Goal: Task Accomplishment & Management: Use online tool/utility

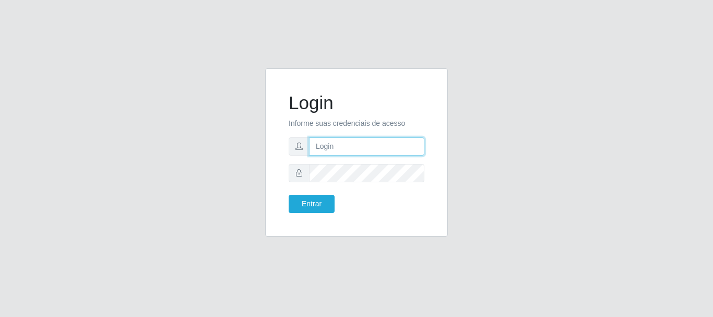
click at [374, 149] on input "text" at bounding box center [366, 146] width 115 height 18
type input "[EMAIL_ADDRESS][DOMAIN_NAME]"
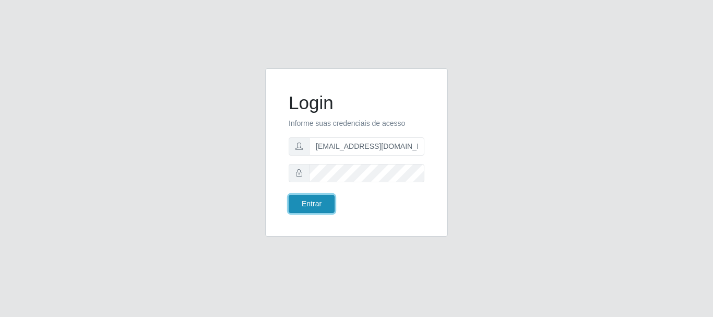
click at [328, 206] on button "Entrar" at bounding box center [312, 204] width 46 height 18
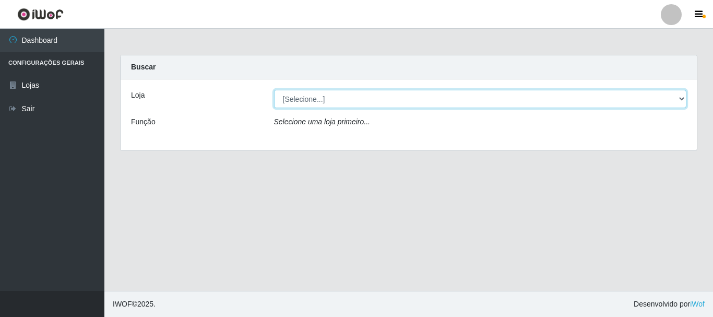
click at [684, 100] on select "[Selecione...] SuperFácil Atacado - Rodoviária" at bounding box center [480, 99] width 413 height 18
select select "400"
click at [274, 90] on select "[Selecione...] SuperFácil Atacado - Rodoviária" at bounding box center [480, 99] width 413 height 18
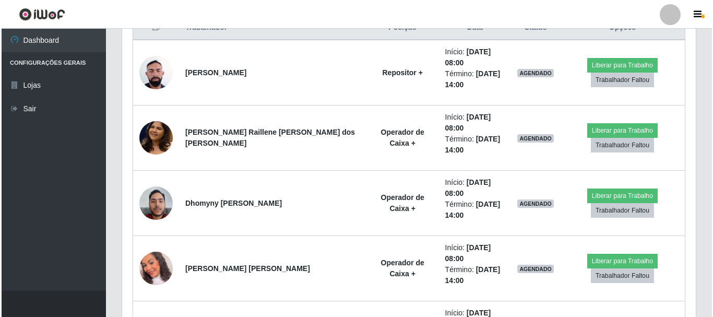
scroll to position [470, 0]
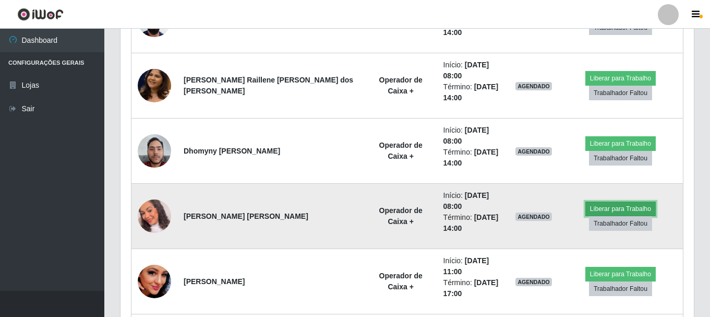
click at [594, 201] on button "Liberar para Trabalho" at bounding box center [620, 208] width 70 height 15
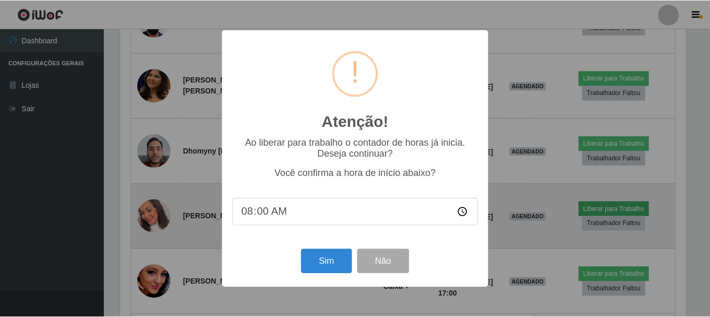
scroll to position [217, 568]
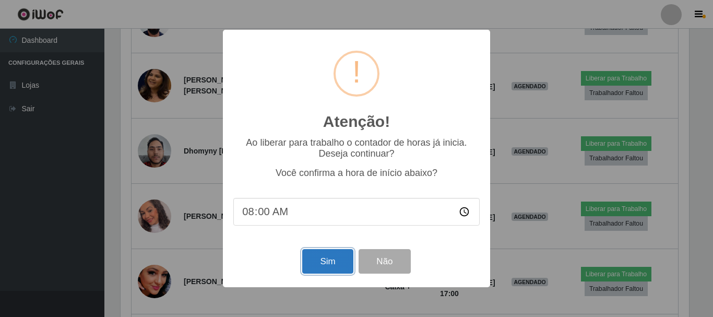
click at [336, 266] on button "Sim" at bounding box center [327, 261] width 51 height 25
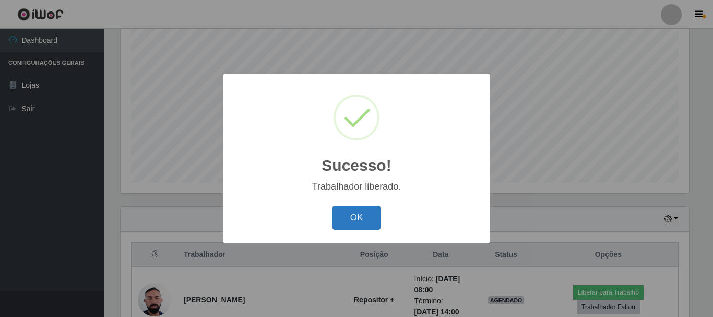
click at [346, 216] on button "OK" at bounding box center [356, 218] width 49 height 25
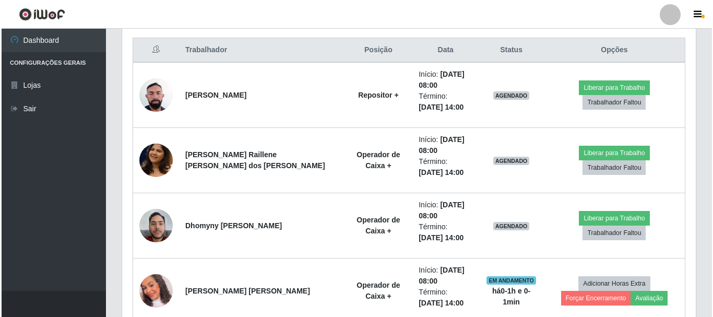
scroll to position [399, 0]
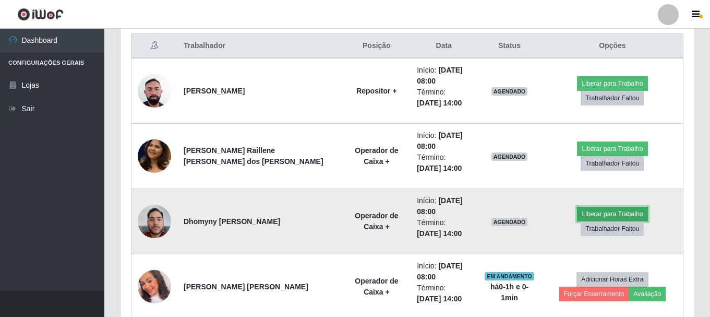
click at [577, 221] on button "Liberar para Trabalho" at bounding box center [612, 214] width 70 height 15
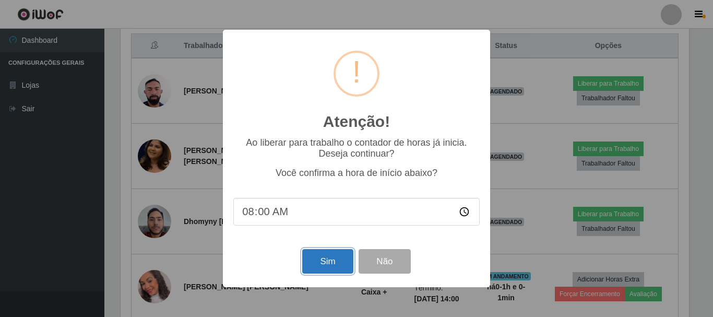
click at [325, 256] on button "Sim" at bounding box center [327, 261] width 51 height 25
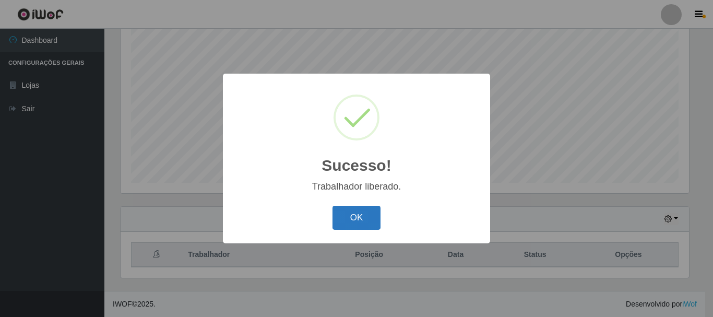
click at [358, 223] on button "OK" at bounding box center [356, 218] width 49 height 25
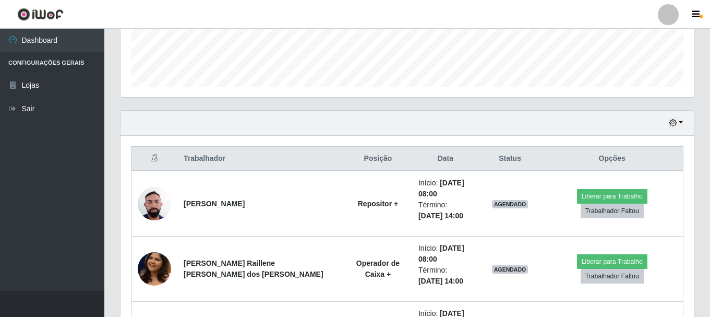
scroll to position [275, 0]
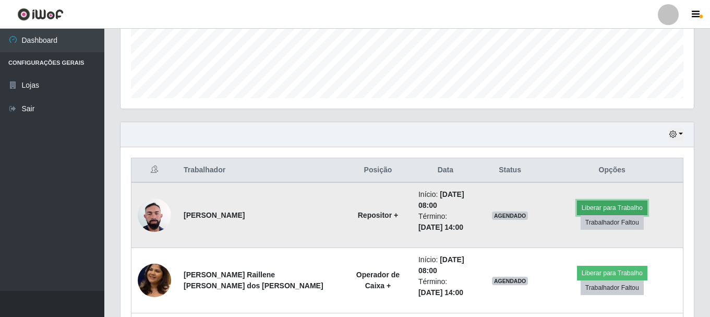
click at [577, 208] on button "Liberar para Trabalho" at bounding box center [612, 207] width 70 height 15
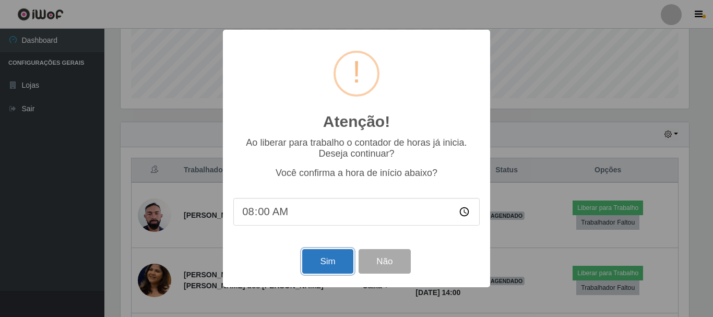
click at [332, 262] on button "Sim" at bounding box center [327, 261] width 51 height 25
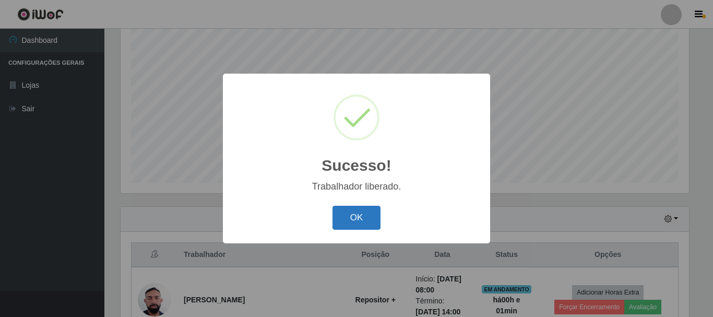
click at [360, 218] on button "OK" at bounding box center [356, 218] width 49 height 25
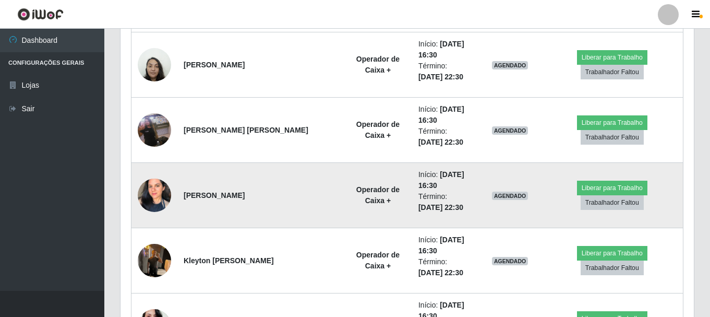
scroll to position [1130, 0]
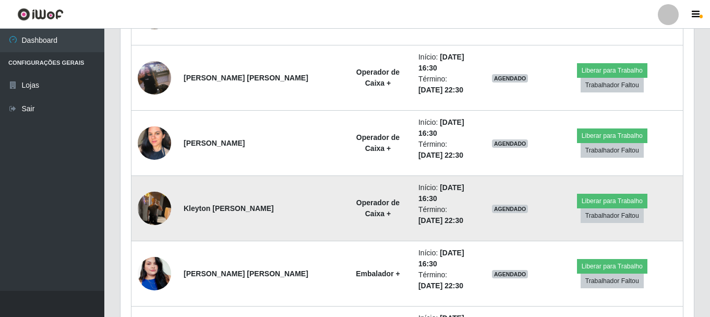
click at [154, 205] on img at bounding box center [154, 208] width 33 height 44
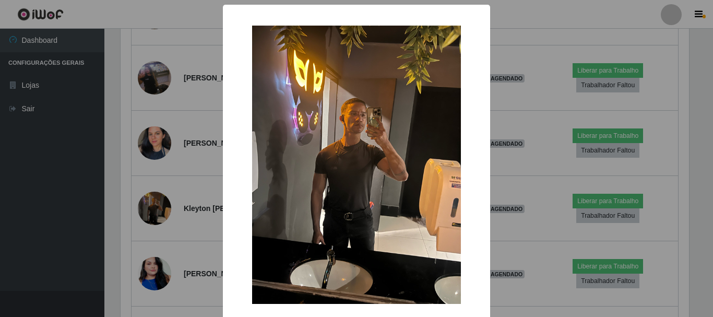
click at [189, 191] on div "× OK Cancel" at bounding box center [356, 158] width 713 height 317
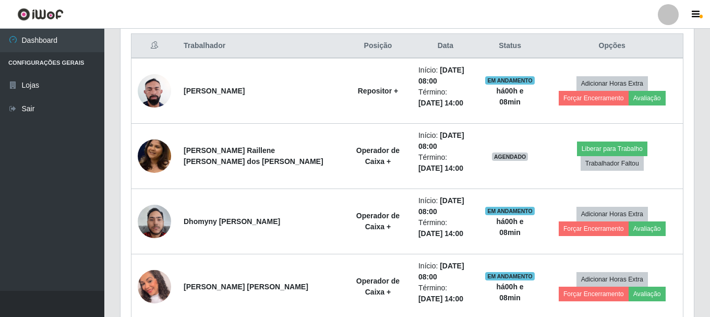
scroll to position [295, 0]
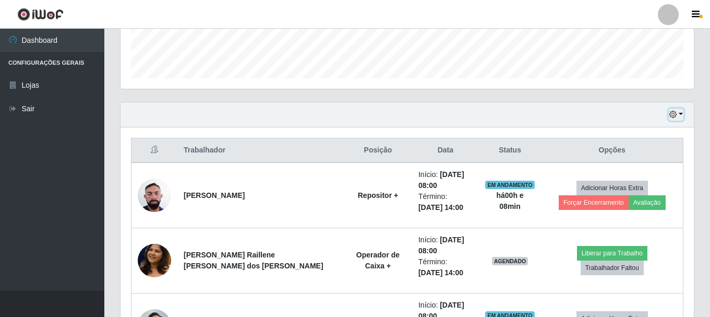
click at [678, 112] on button "button" at bounding box center [676, 115] width 15 height 12
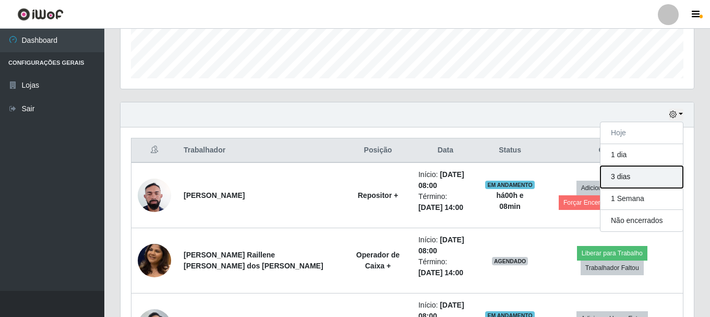
click at [644, 178] on button "3 dias" at bounding box center [642, 177] width 82 height 22
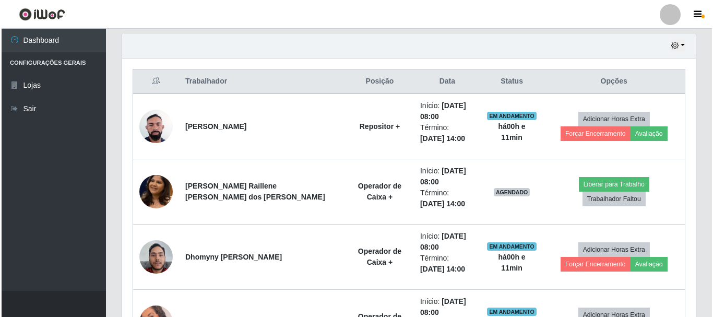
scroll to position [363, 0]
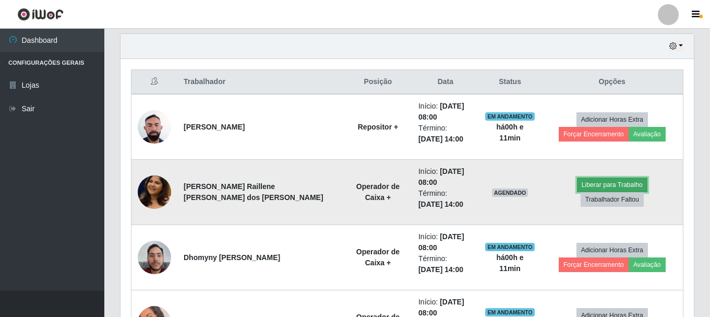
click at [603, 192] on button "Liberar para Trabalho" at bounding box center [612, 184] width 70 height 15
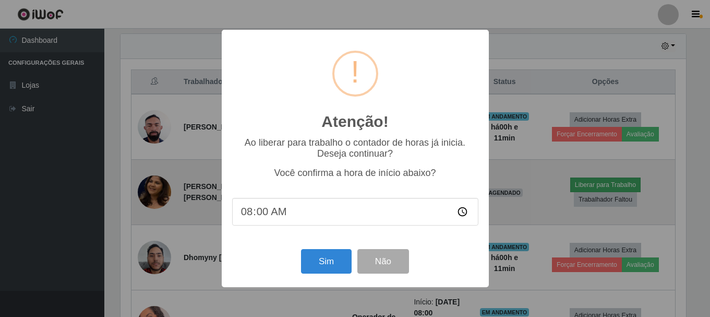
scroll to position [217, 568]
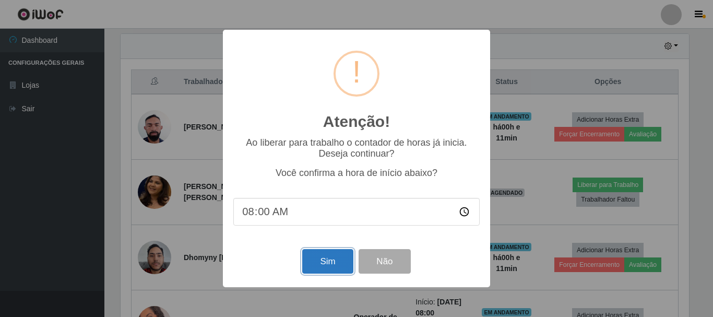
click at [319, 257] on button "Sim" at bounding box center [327, 261] width 51 height 25
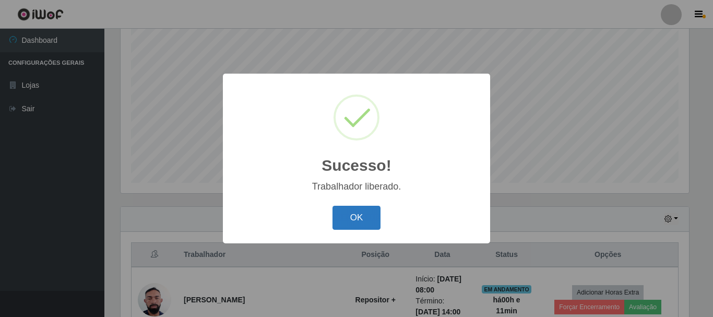
click at [347, 215] on button "OK" at bounding box center [356, 218] width 49 height 25
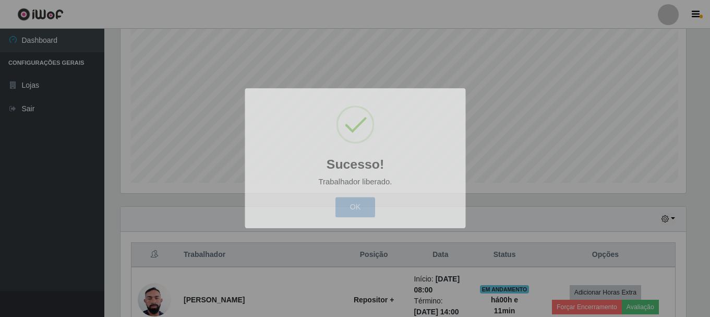
scroll to position [217, 573]
